Goal: Information Seeking & Learning: Learn about a topic

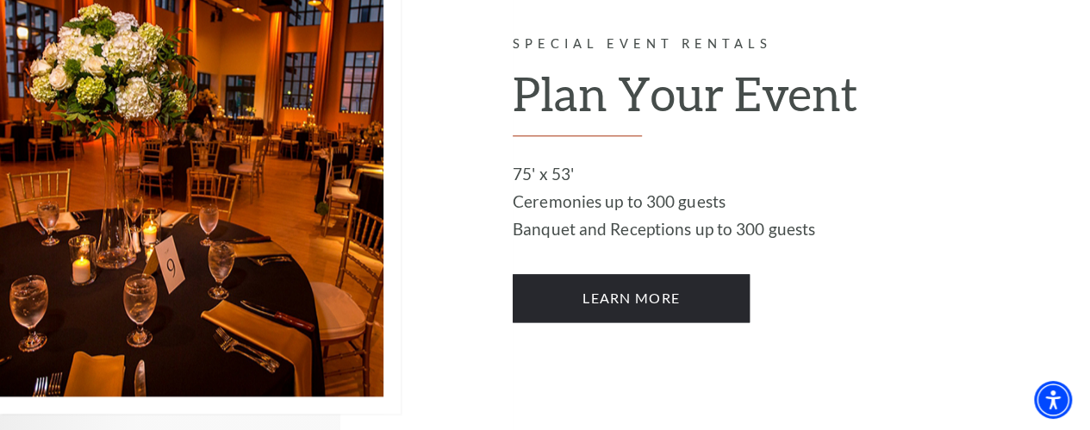
scroll to position [976, 0]
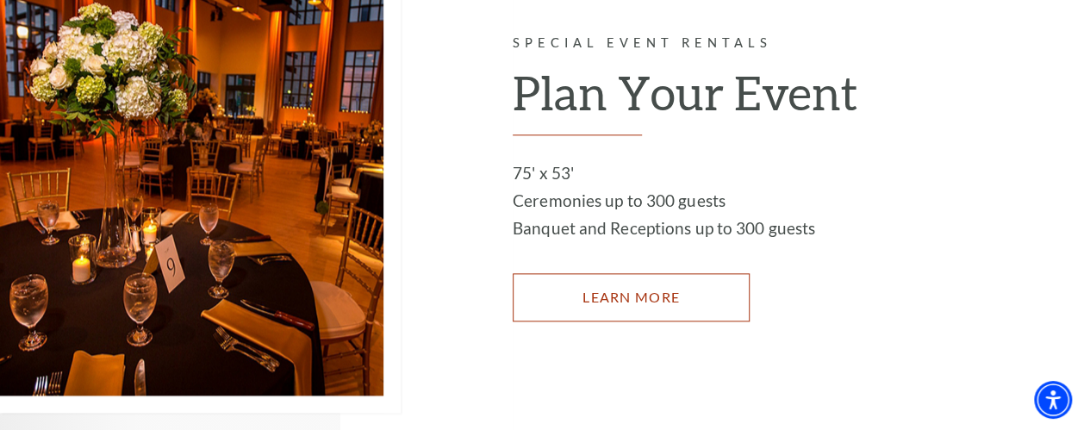
click at [665, 275] on link "LEARN MORE" at bounding box center [631, 297] width 237 height 48
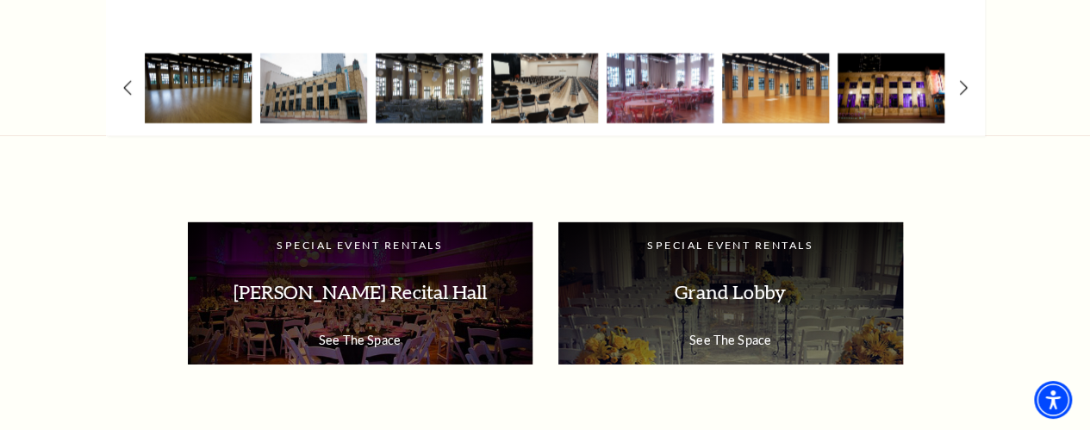
scroll to position [2704, 0]
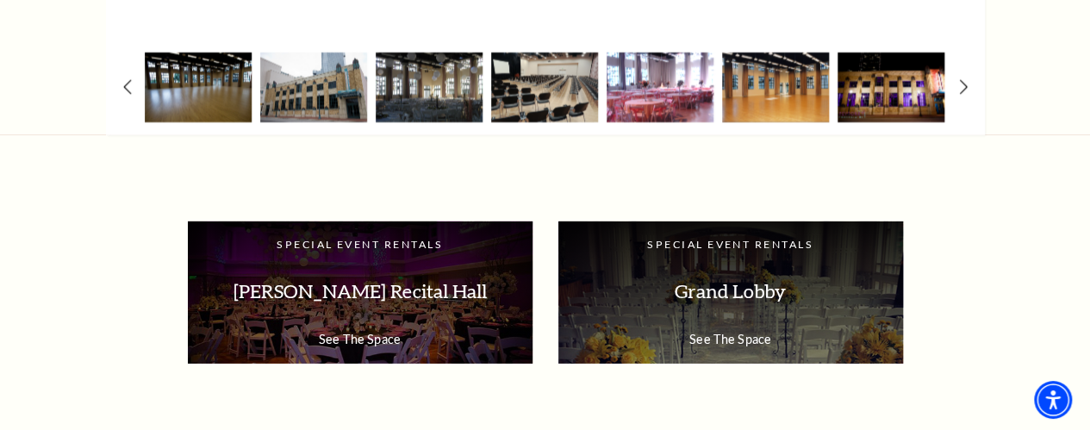
click at [683, 83] on img at bounding box center [660, 88] width 107 height 70
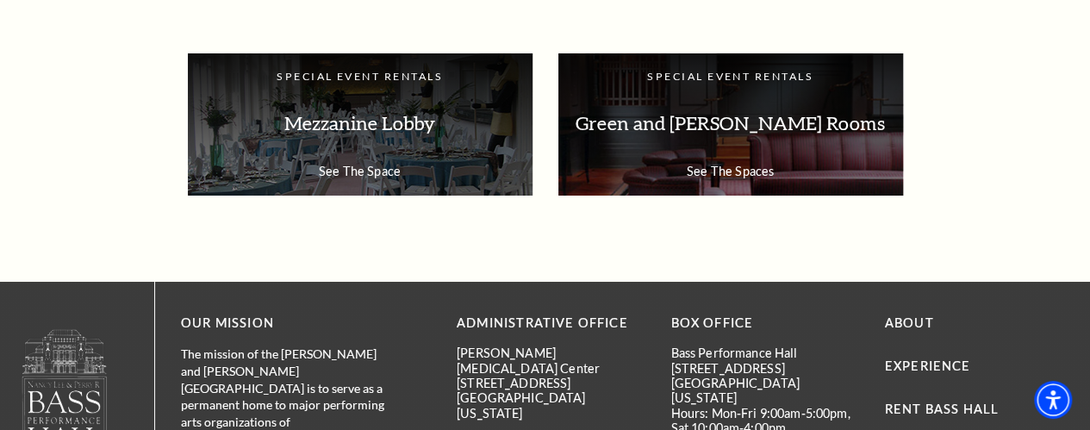
scroll to position [3084, 0]
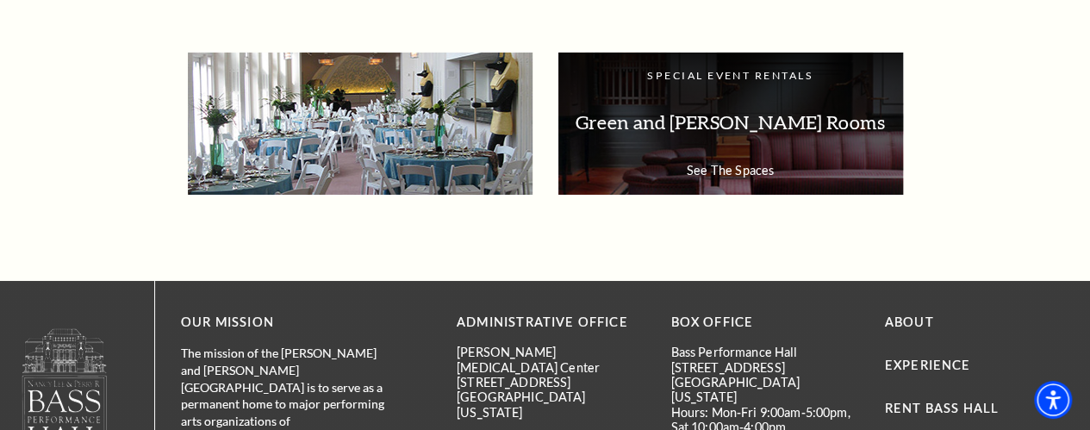
click at [414, 140] on p "Mezzanine Lobby" at bounding box center [360, 123] width 310 height 54
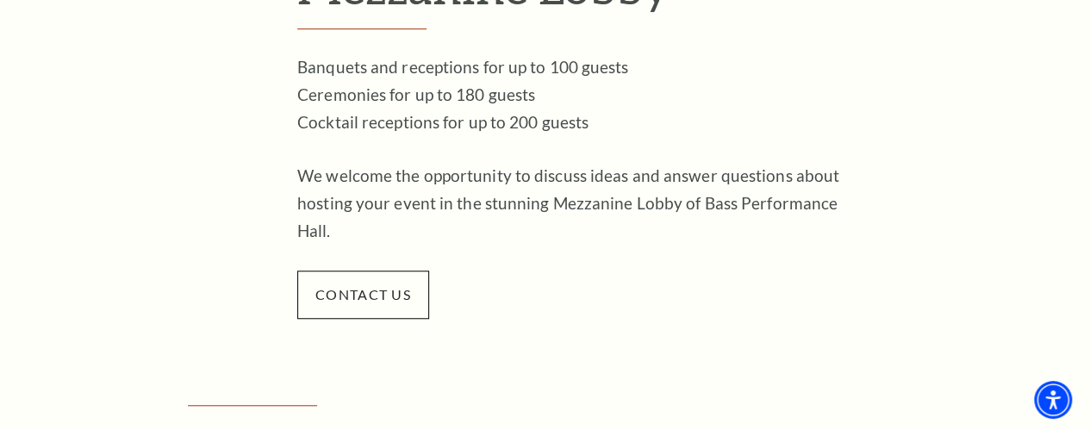
scroll to position [551, 0]
